Goal: Task Accomplishment & Management: Manage account settings

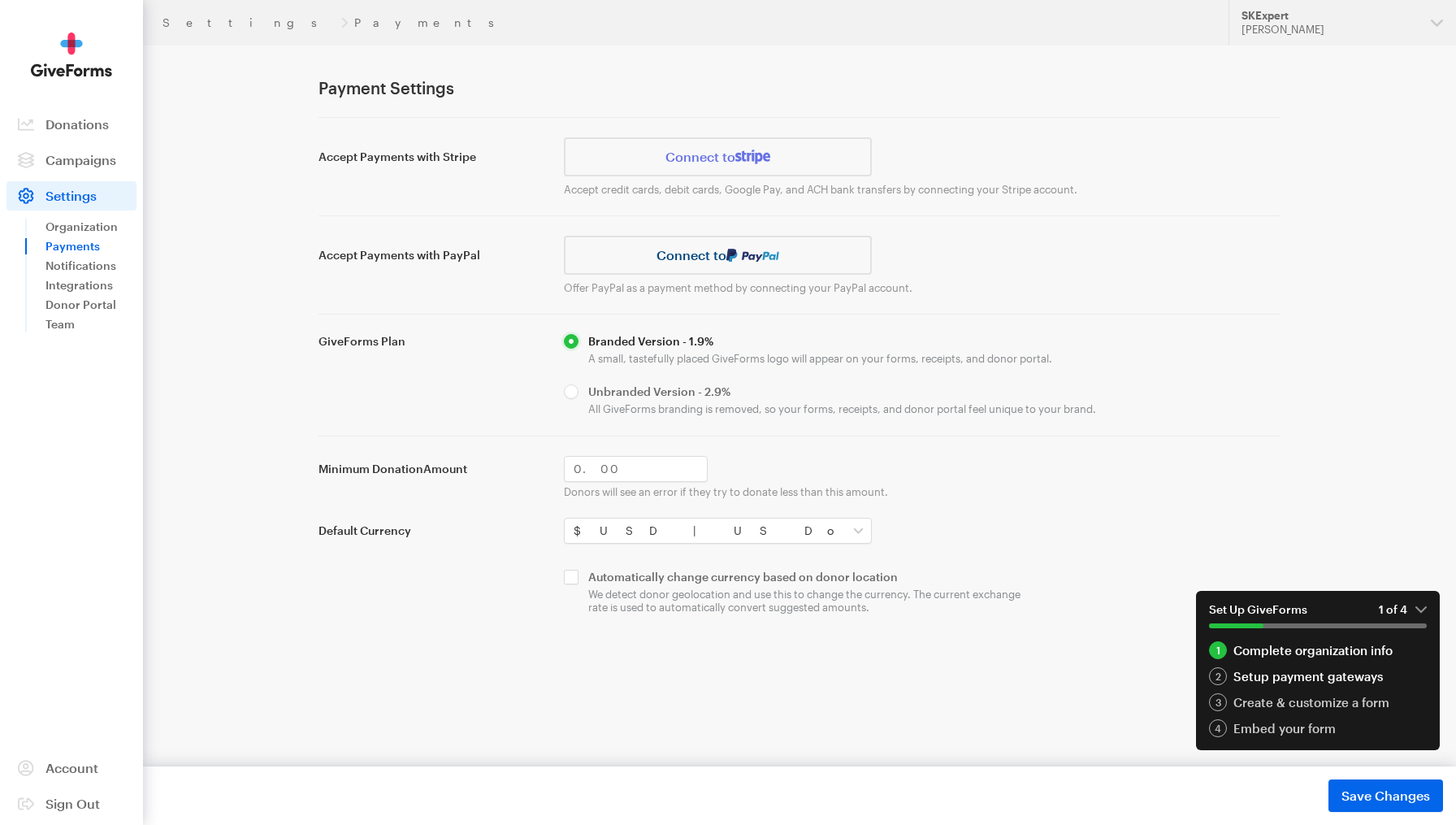
click at [1273, 679] on div "Setup payment gateways" at bounding box center [1318, 676] width 218 height 17
click at [710, 161] on link "Connect to" at bounding box center [718, 157] width 308 height 39
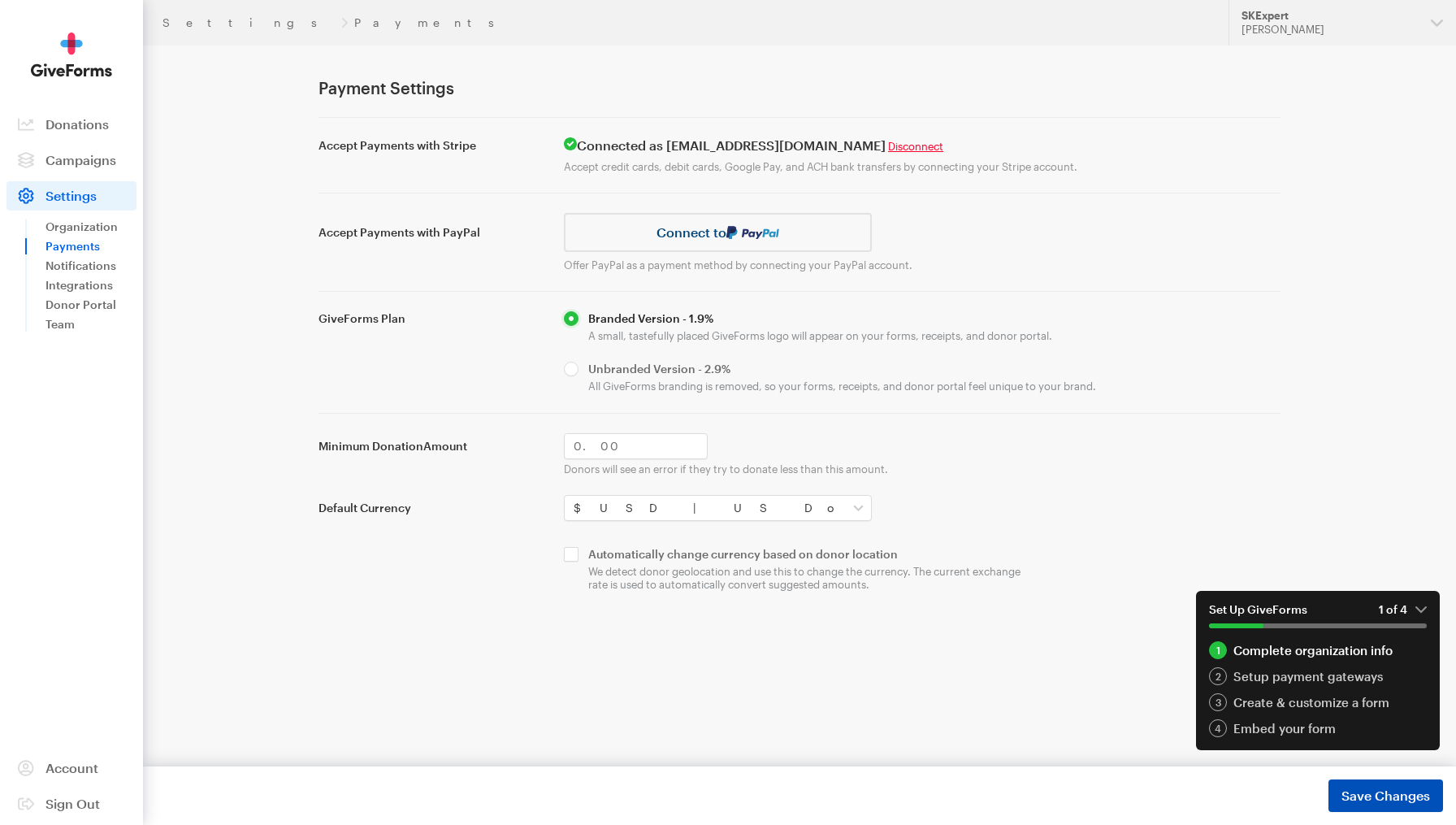
click at [1363, 792] on span "Save Changes" at bounding box center [1385, 795] width 88 height 19
drag, startPoint x: 670, startPoint y: 147, endPoint x: 854, endPoint y: 146, distance: 184.0
click at [854, 146] on h4 "Connected as oyster.midline.5s@icloud.com Disconnect" at bounding box center [922, 146] width 716 height 17
copy h4 "oyster.midline.5s@icloud.com"
